Goal: Navigation & Orientation: Understand site structure

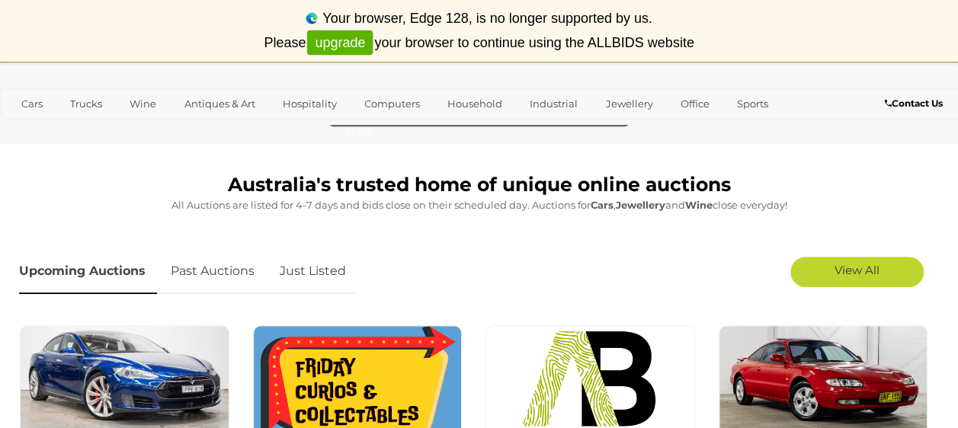
scroll to position [457, 0]
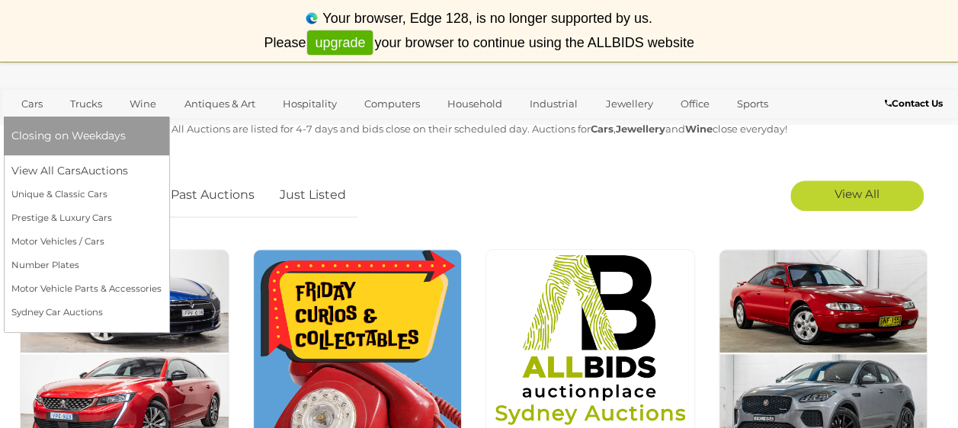
click at [32, 109] on link "Cars" at bounding box center [31, 103] width 41 height 25
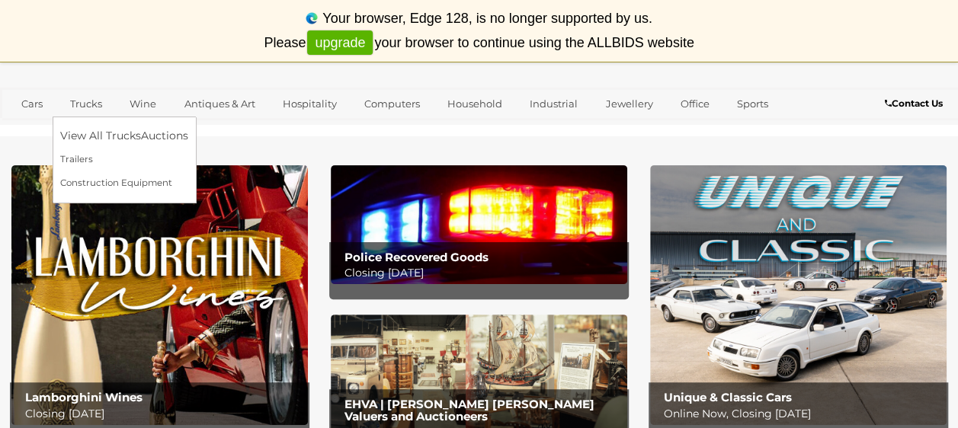
click at [98, 109] on link "Trucks" at bounding box center [86, 103] width 52 height 25
click at [91, 103] on link "Trucks" at bounding box center [86, 103] width 52 height 25
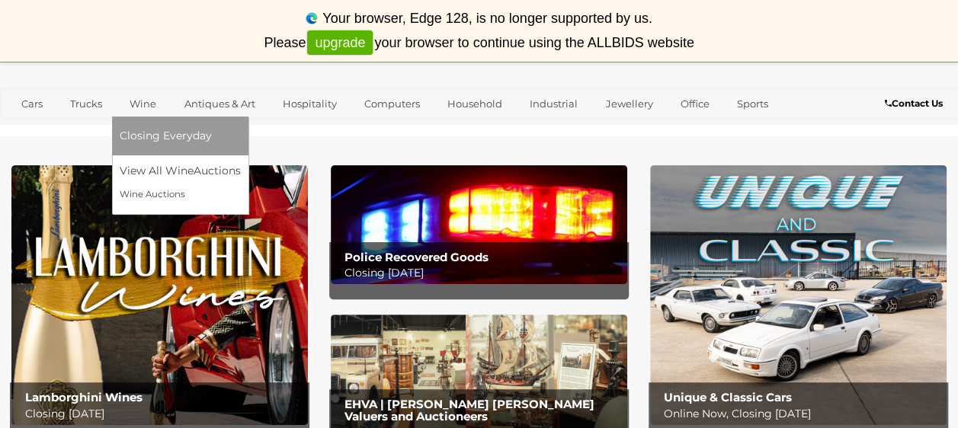
click at [142, 102] on link "Wine" at bounding box center [143, 103] width 46 height 25
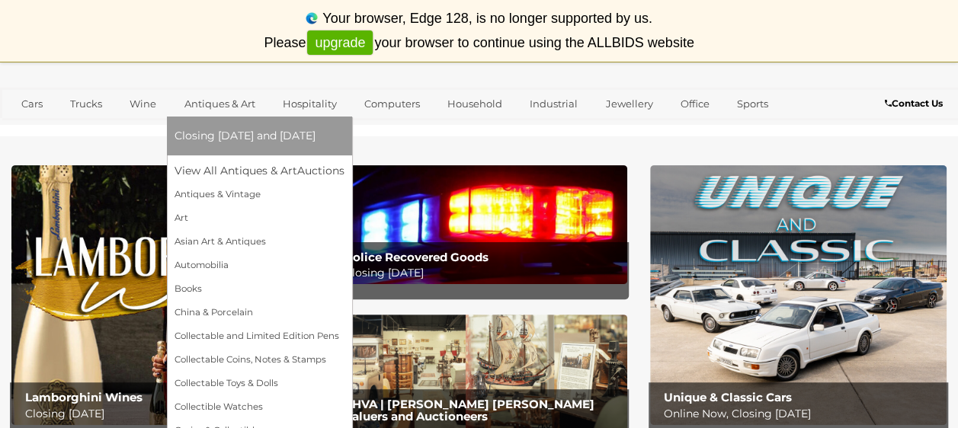
click at [207, 105] on link "Antiques & Art" at bounding box center [219, 103] width 91 height 25
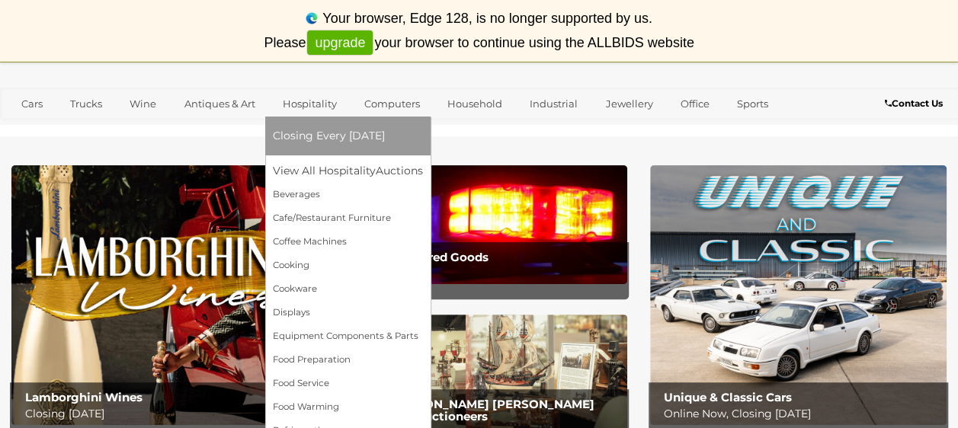
click at [322, 103] on link "Hospitality" at bounding box center [310, 103] width 74 height 25
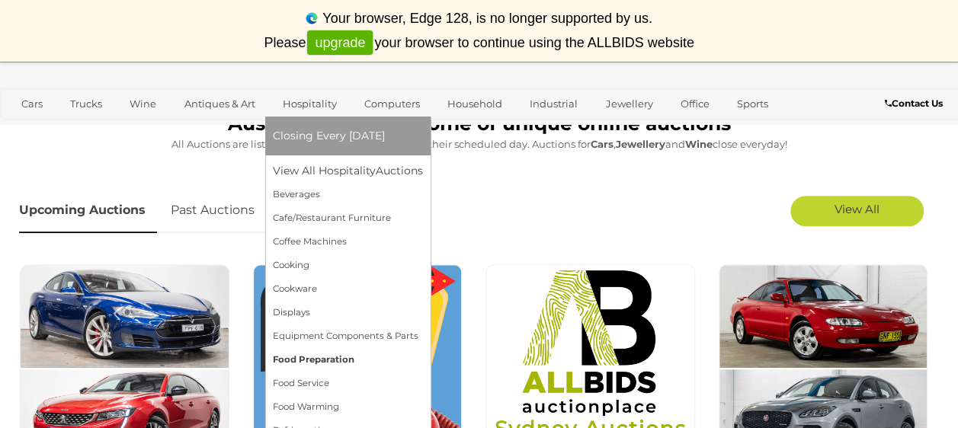
scroll to position [0, 0]
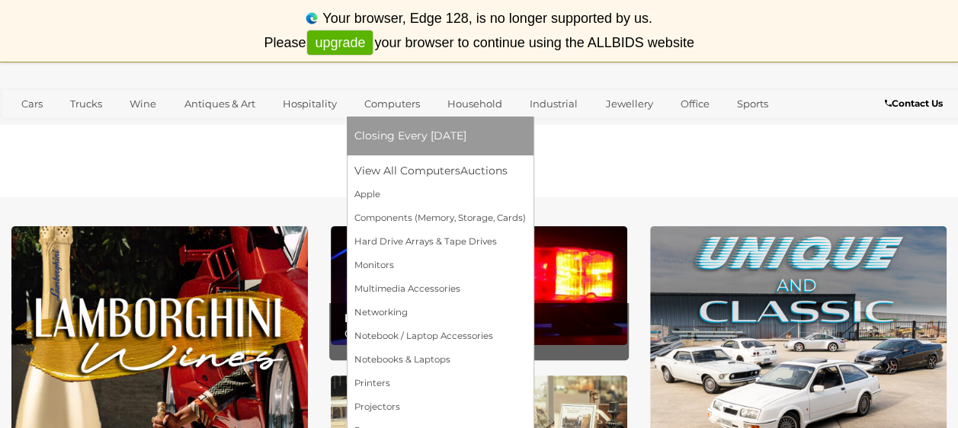
click at [375, 102] on link "Computers" at bounding box center [391, 103] width 75 height 25
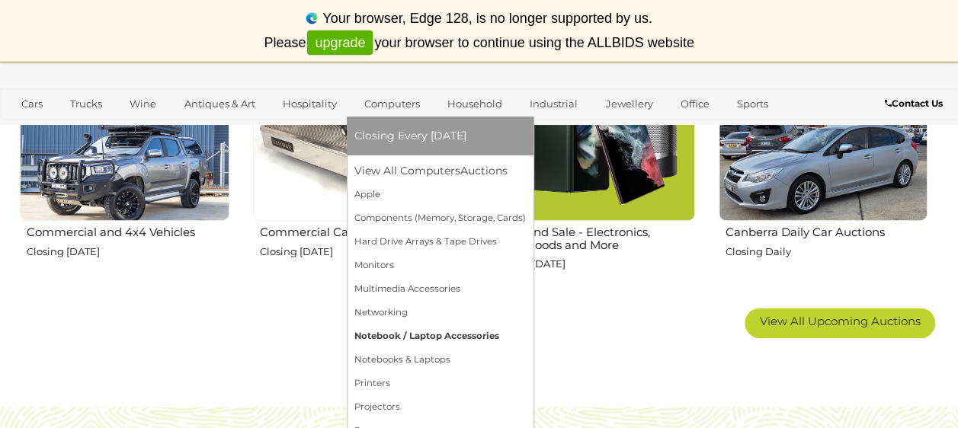
scroll to position [1051, 0]
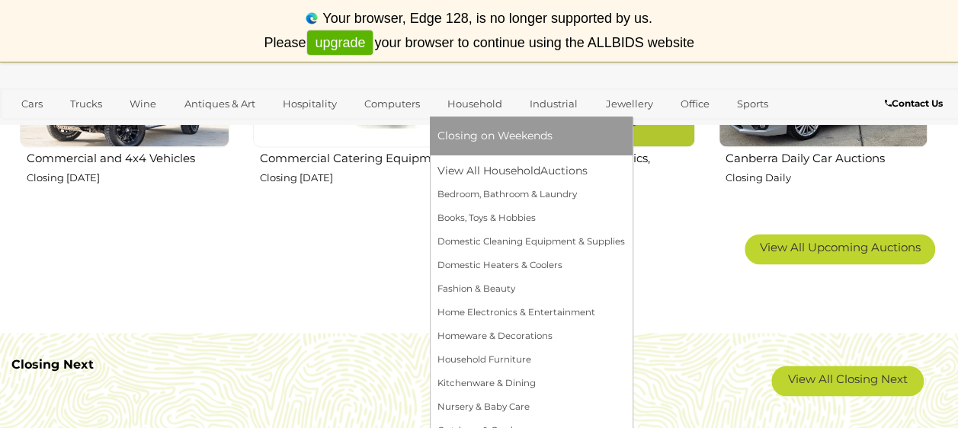
click at [474, 93] on link "Household" at bounding box center [474, 103] width 75 height 25
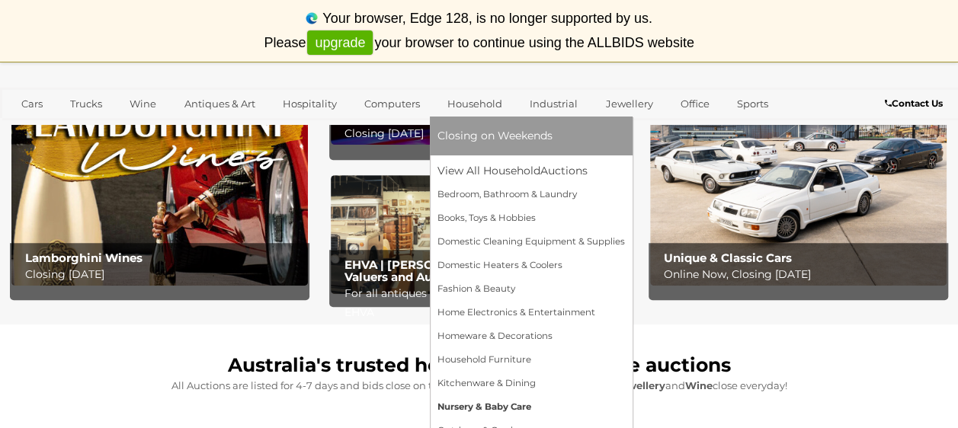
scroll to position [213, 0]
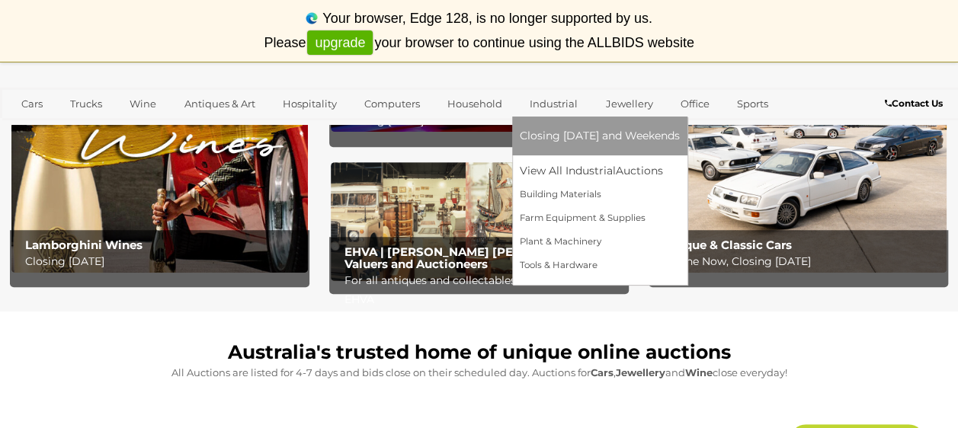
click at [554, 105] on link "Industrial" at bounding box center [554, 103] width 68 height 25
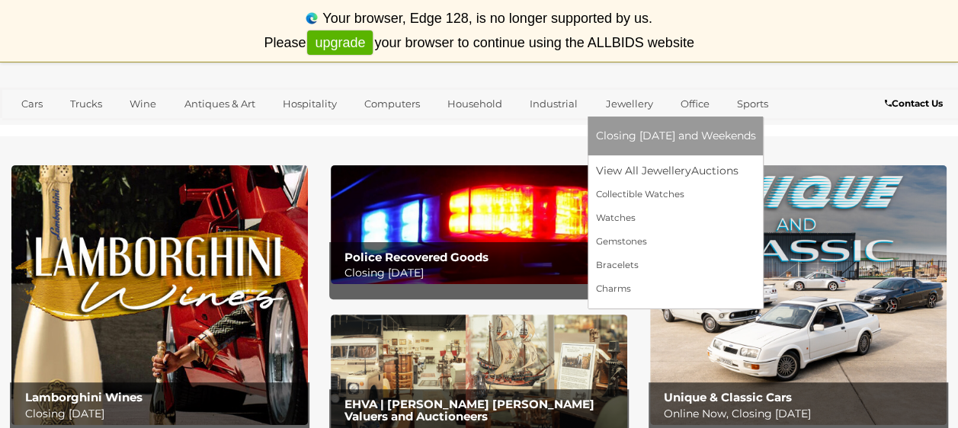
click at [633, 101] on link "Jewellery" at bounding box center [628, 103] width 67 height 25
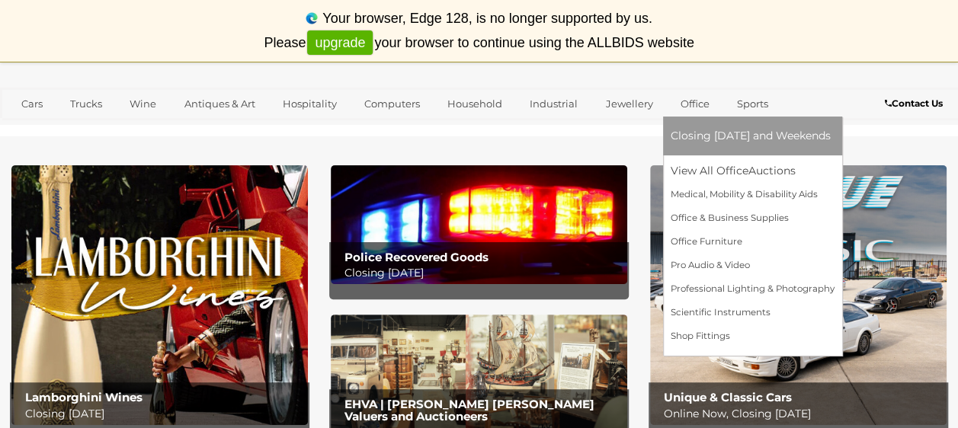
click at [698, 110] on link "Office" at bounding box center [694, 103] width 49 height 25
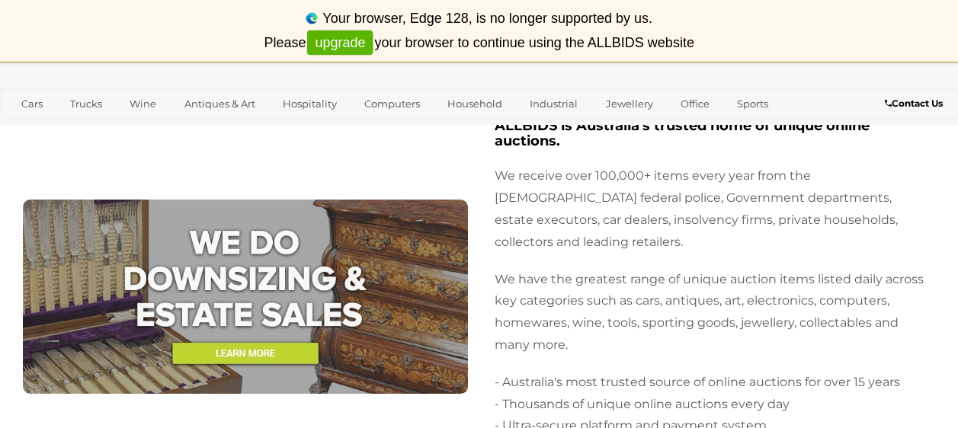
scroll to position [2742, 0]
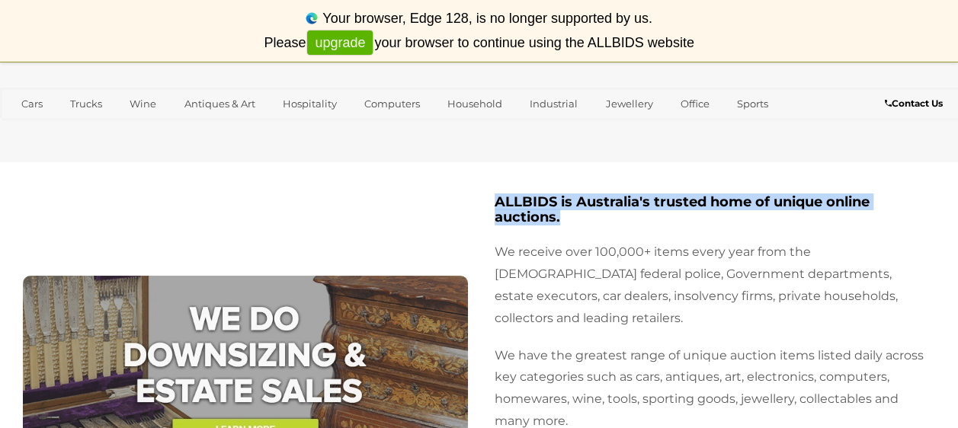
drag, startPoint x: 489, startPoint y: 204, endPoint x: 618, endPoint y: 232, distance: 131.6
click at [618, 232] on div "ALLBIDS is Australia's trusted home of unique online auctions. We receive over …" at bounding box center [713, 373] width 468 height 386
copy b "ALLBIDS is Australia's trusted home of unique online auctions."
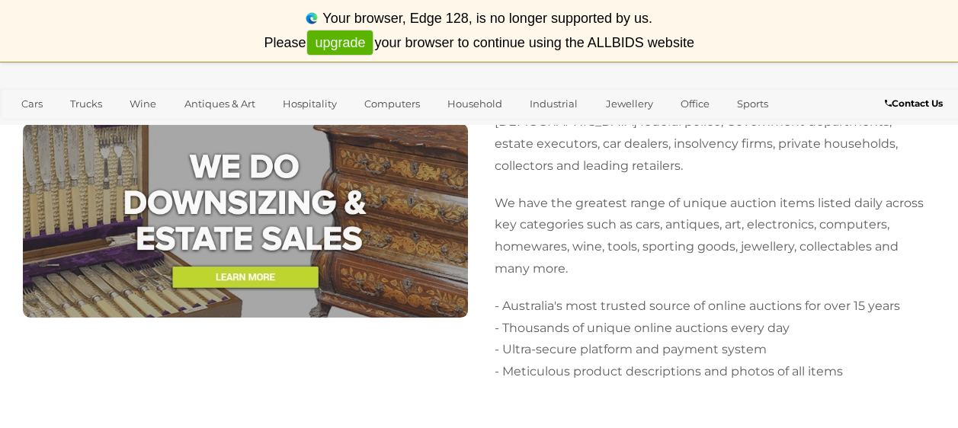
drag, startPoint x: 496, startPoint y: 190, endPoint x: 626, endPoint y: 247, distance: 141.9
click at [626, 247] on div "ALLBIDS is Australia's trusted home of unique online auctions. We receive over …" at bounding box center [713, 220] width 468 height 386
copy p "We have the greatest range of unique auction items listed daily across key cate…"
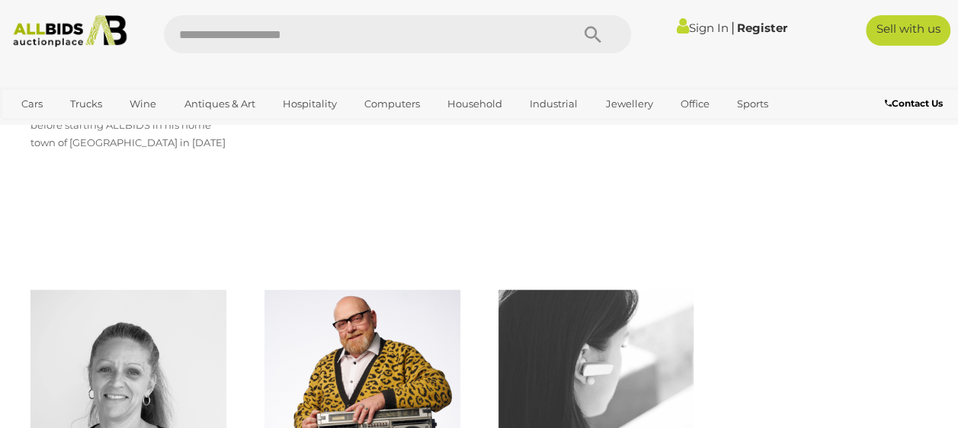
scroll to position [1549, 0]
